Goal: Find specific page/section: Find specific page/section

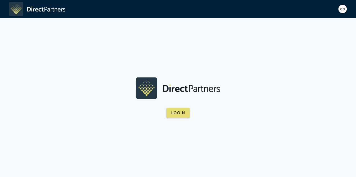
click at [344, 9] on div "dp" at bounding box center [342, 8] width 9 height 9
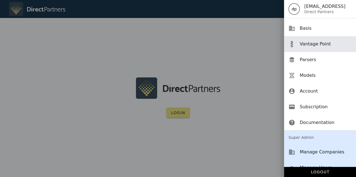
click at [326, 47] on div "Vantage Point" at bounding box center [325, 44] width 52 height 12
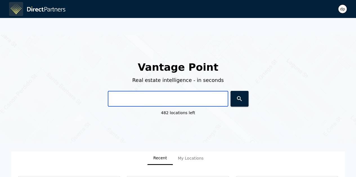
click at [161, 99] on input "text" at bounding box center [168, 99] width 120 height 16
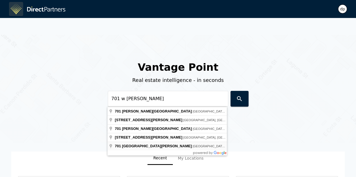
type input "[STREET_ADDRESS][PERSON_NAME][PERSON_NAME]"
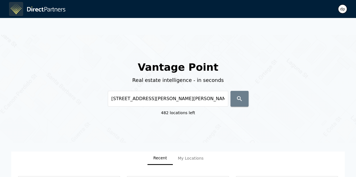
click at [242, 100] on icon "button" at bounding box center [239, 99] width 7 height 7
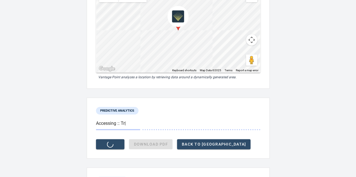
scroll to position [97, 0]
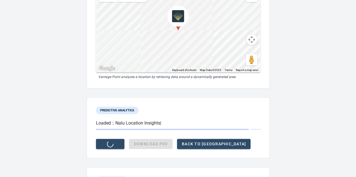
click at [294, 102] on div "ID: sOaP1dLT Property Address: [STREET_ADDRESS][PERSON_NAME][PERSON_NAME] Local…" at bounding box center [178, 177] width 356 height 512
